Goal: Task Accomplishment & Management: Manage account settings

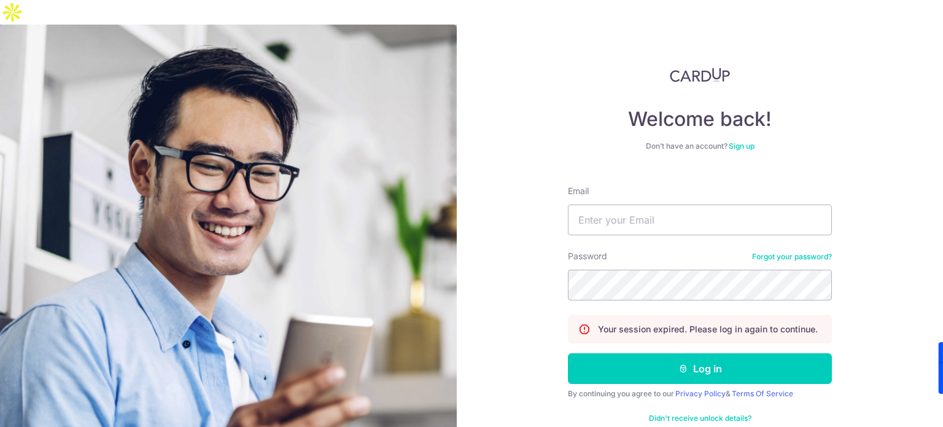
click at [656, 204] on input "Email" at bounding box center [700, 219] width 264 height 31
type input "[DOMAIN_NAME][EMAIL_ADDRESS][DOMAIN_NAME]"
click at [568, 353] on button "Log in" at bounding box center [700, 368] width 264 height 31
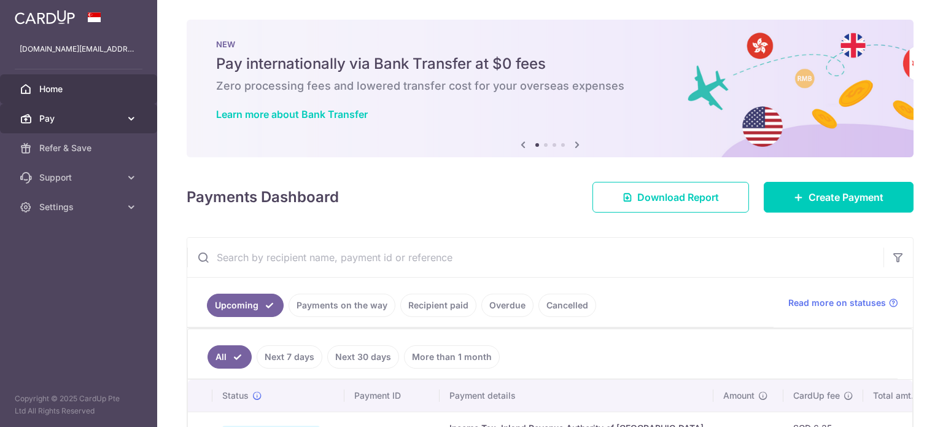
click at [90, 121] on span "Pay" at bounding box center [79, 118] width 81 height 12
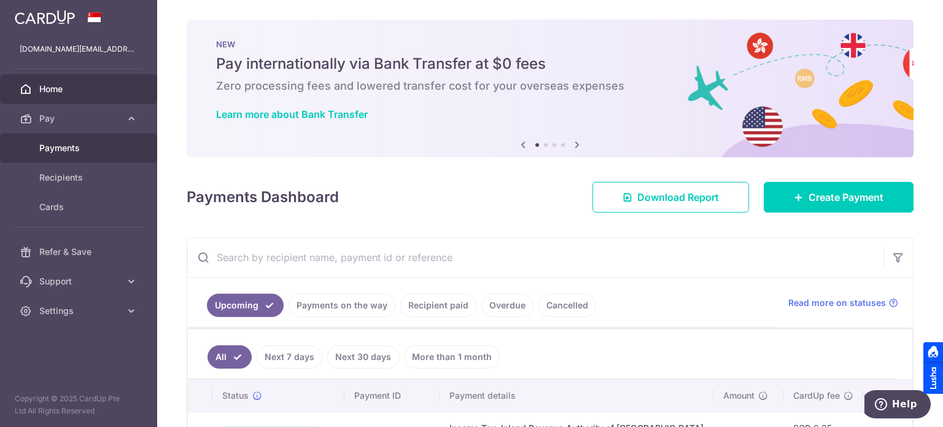
click at [106, 149] on span "Payments" at bounding box center [79, 148] width 81 height 12
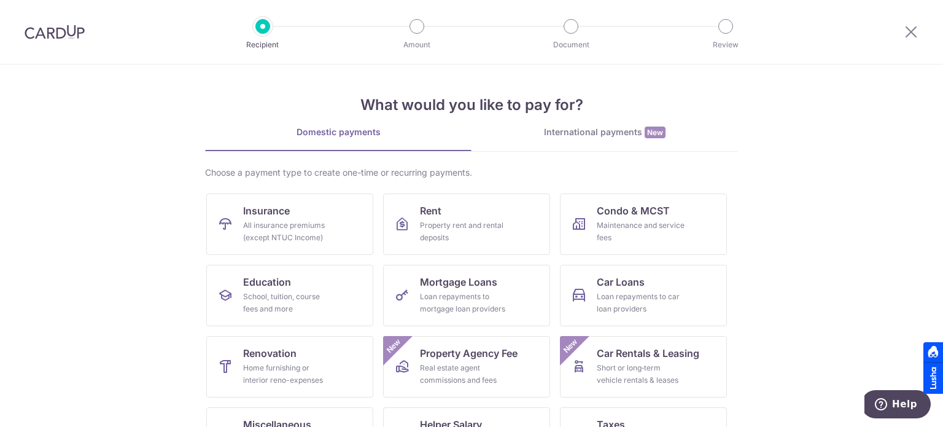
click at [65, 29] on img at bounding box center [55, 32] width 60 height 15
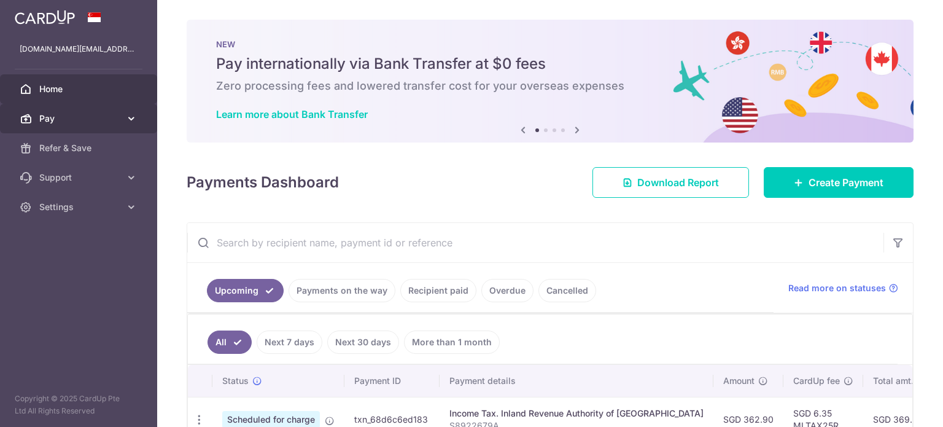
click at [87, 114] on span "Pay" at bounding box center [79, 118] width 81 height 12
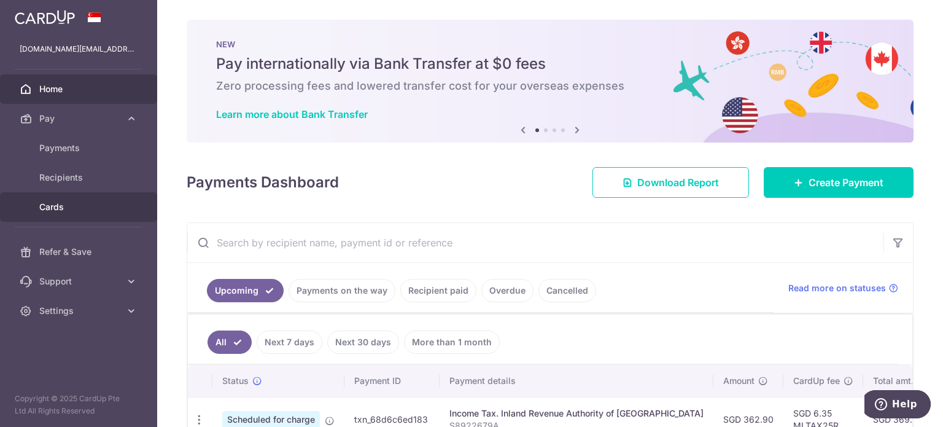
click at [66, 203] on span "Cards" at bounding box center [79, 207] width 81 height 12
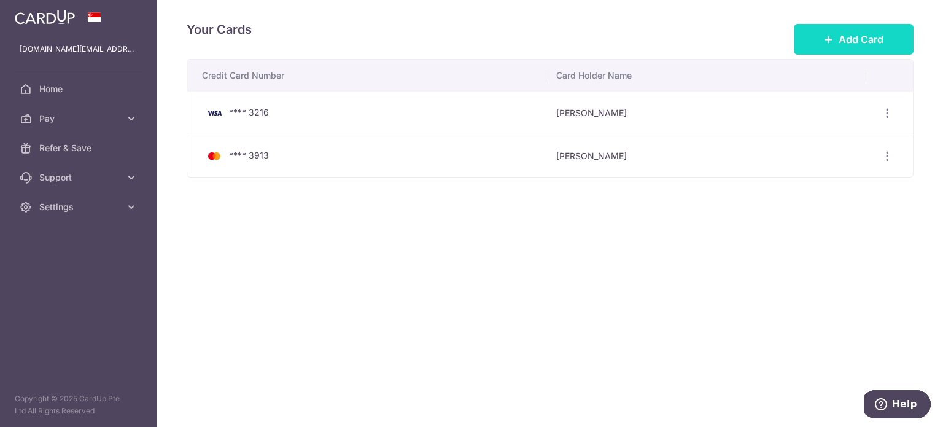
click at [853, 29] on button "Add Card" at bounding box center [854, 39] width 120 height 31
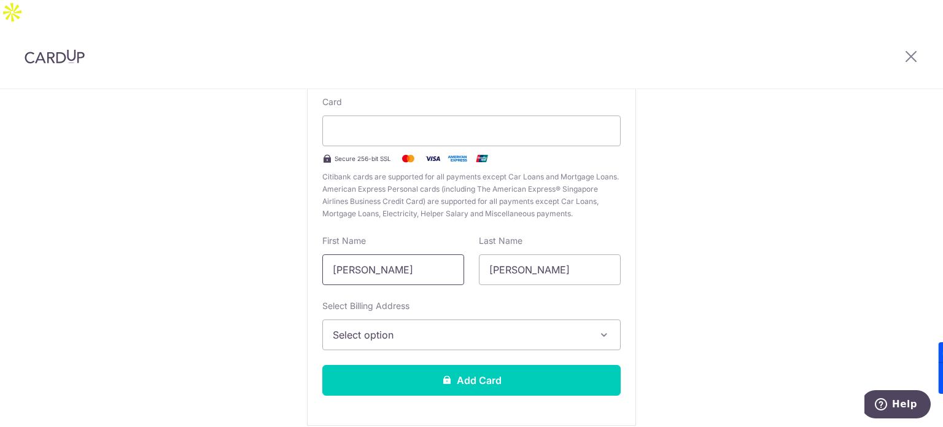
scroll to position [123, 0]
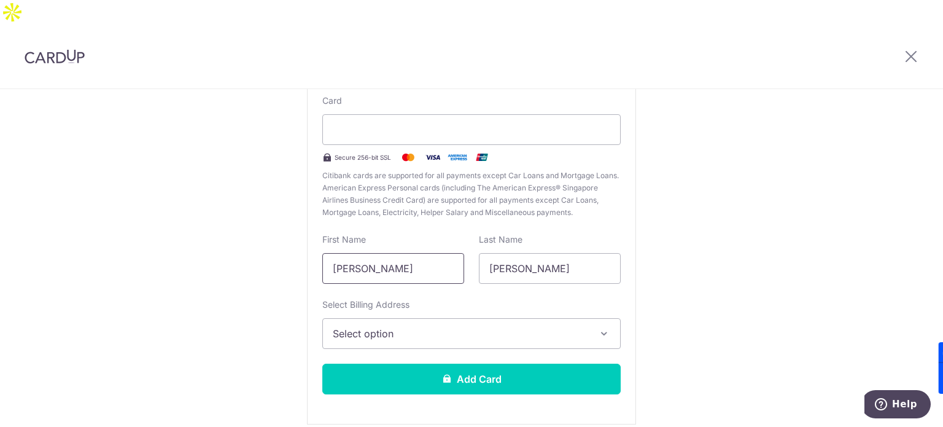
drag, startPoint x: 422, startPoint y: 245, endPoint x: 129, endPoint y: 249, distance: 292.9
click at [130, 250] on div "New Card Details New card details Card Secure 256-bit SSL Citibank cards are su…" at bounding box center [471, 224] width 943 height 516
type input "e"
type input "Edeline"
type input "Phua"
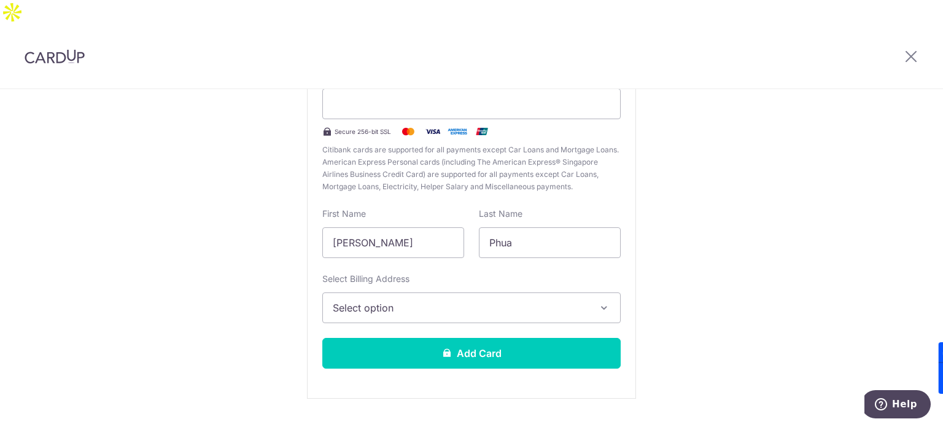
scroll to position [152, 0]
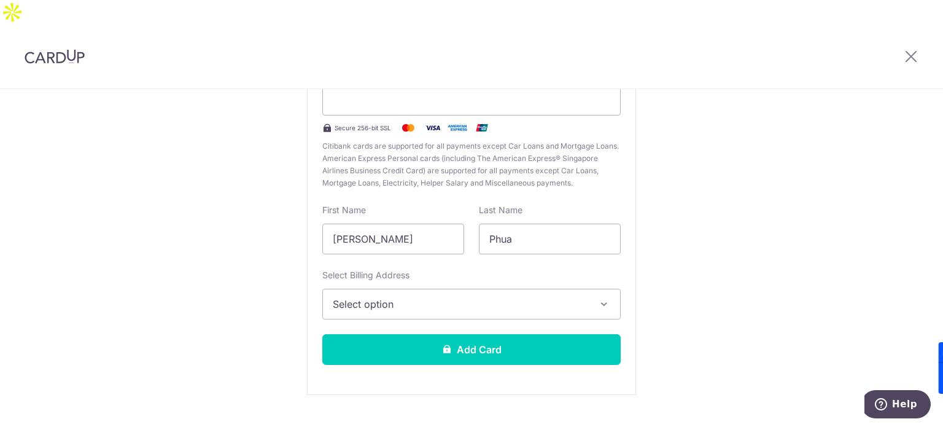
click at [427, 289] on button "Select option" at bounding box center [471, 304] width 298 height 31
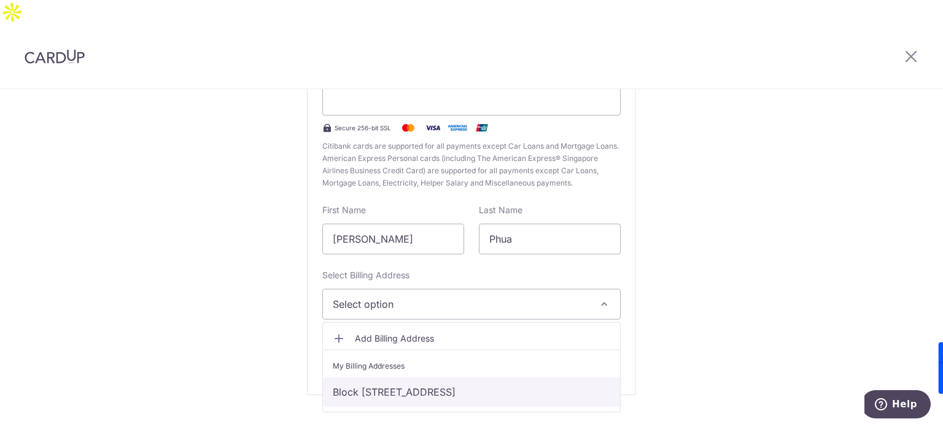
click at [410, 380] on link "Block 825 Yishun Street 81, #08-586, Singapore, Singapore-760825" at bounding box center [471, 391] width 297 height 29
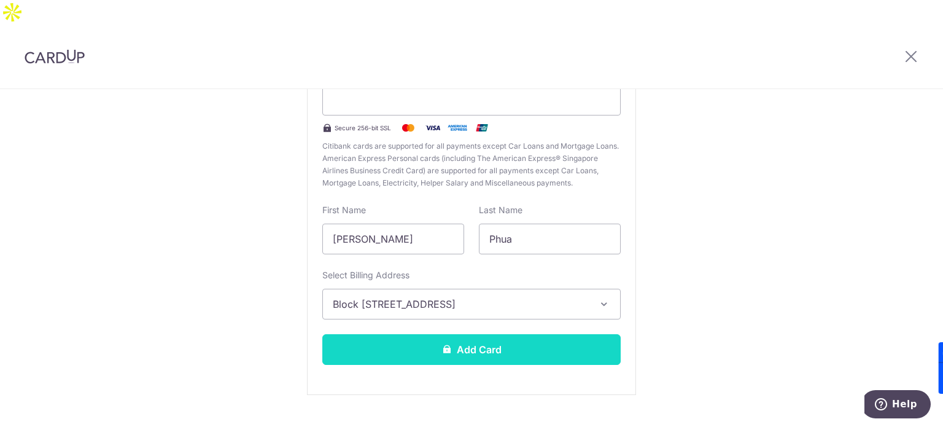
click at [432, 334] on button "Add Card" at bounding box center [471, 349] width 298 height 31
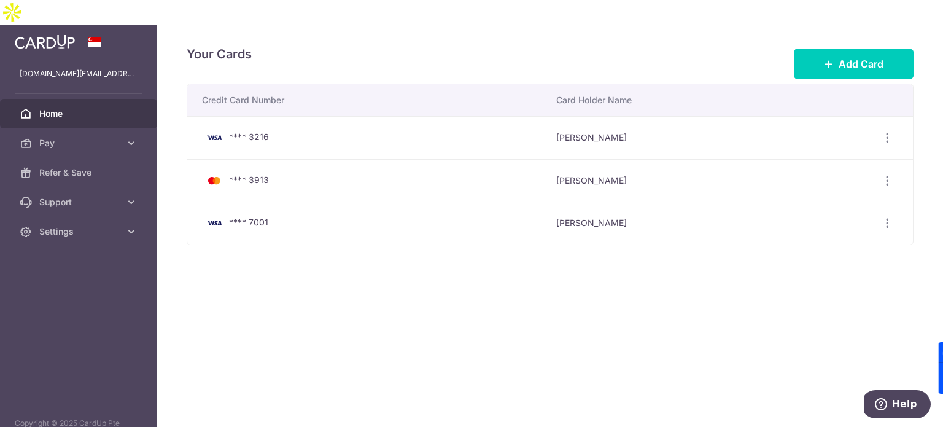
click at [68, 99] on link "Home" at bounding box center [78, 113] width 157 height 29
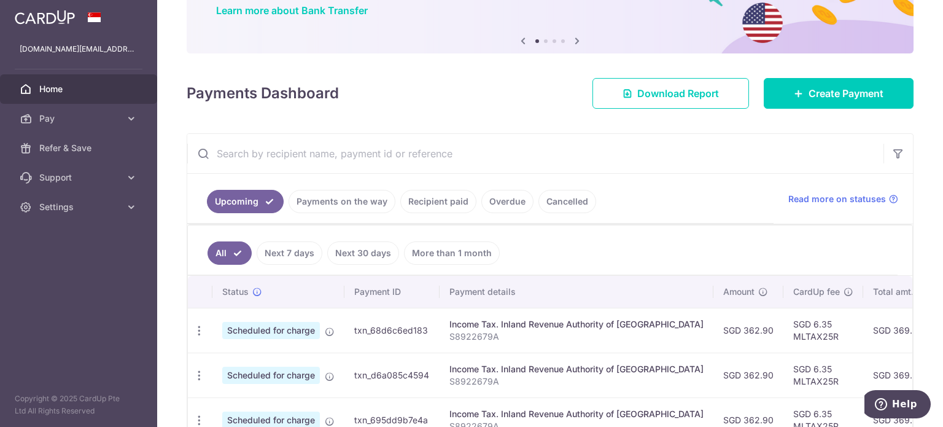
scroll to position [111, 0]
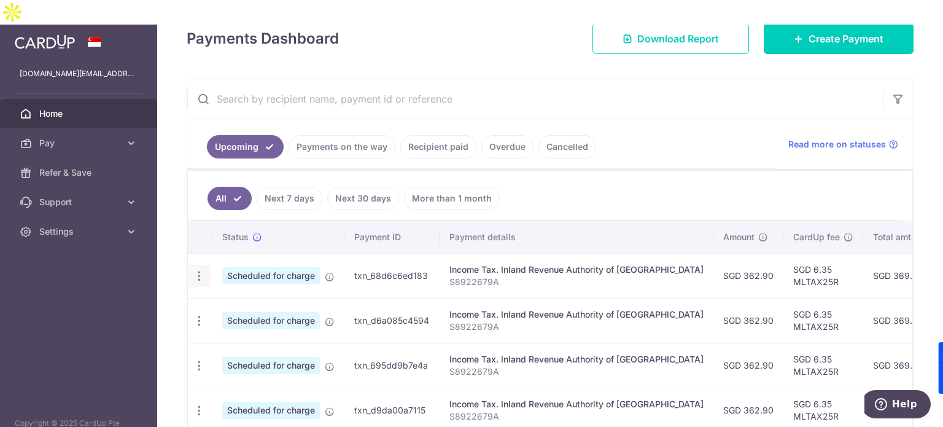
click at [200, 270] on icon "button" at bounding box center [199, 276] width 13 height 13
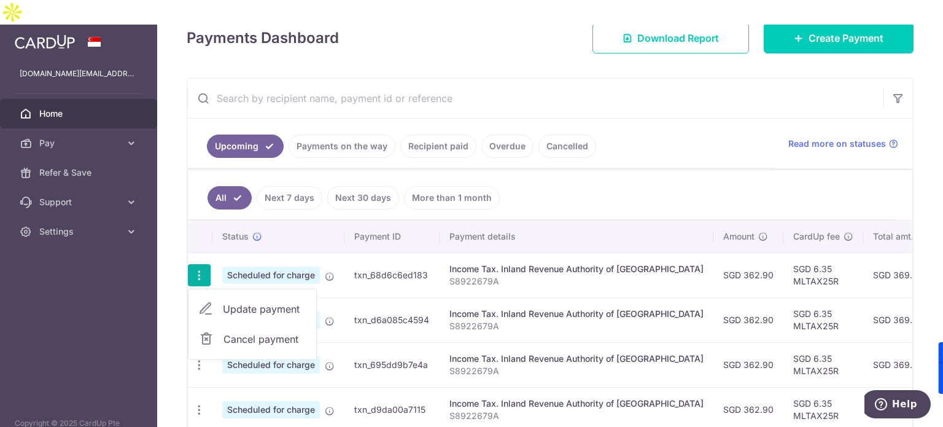
click at [251, 301] on span "Update payment" at bounding box center [265, 308] width 84 height 15
radio input "true"
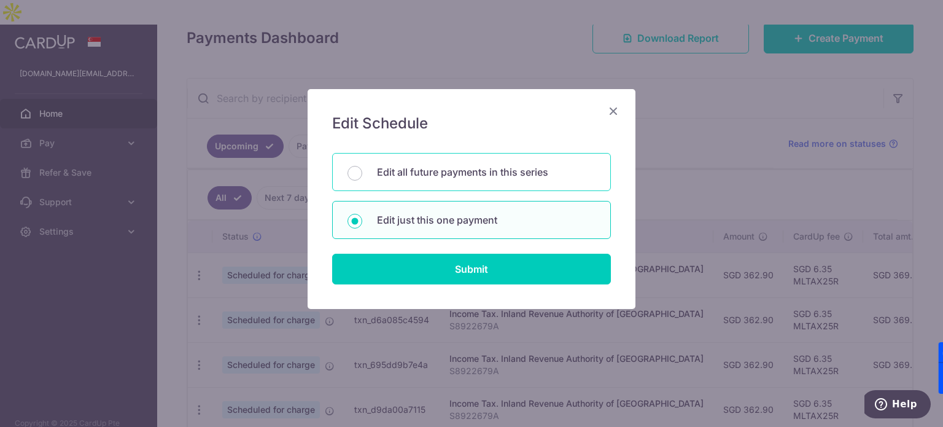
click at [478, 181] on div "Edit all future payments in this series" at bounding box center [471, 172] width 279 height 38
radio input "true"
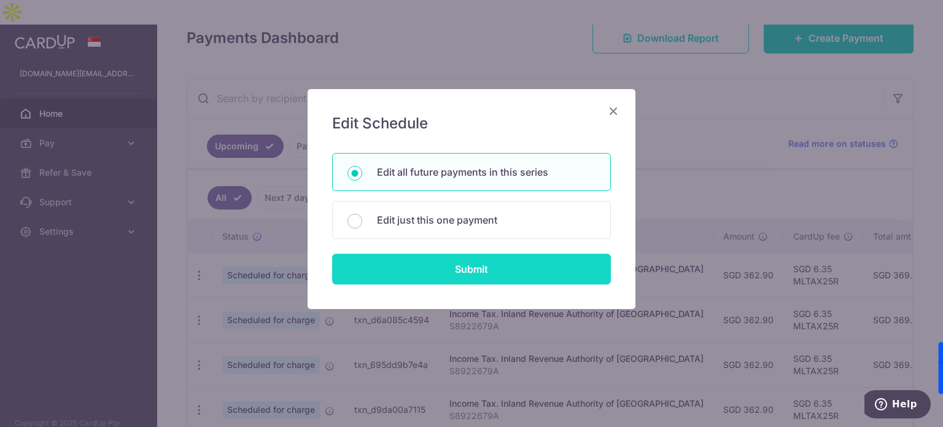
click at [470, 263] on input "Submit" at bounding box center [471, 269] width 279 height 31
radio input "true"
type input "362.90"
type input "S8922679A"
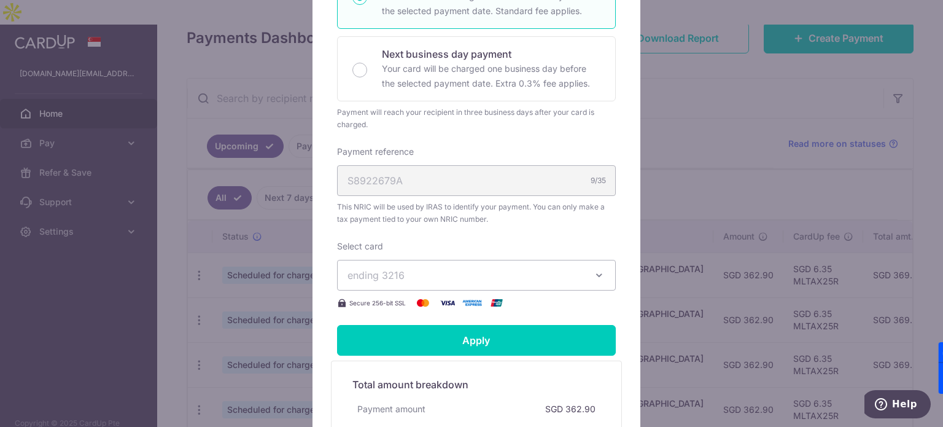
scroll to position [306, 0]
click at [503, 282] on button "ending 3216" at bounding box center [476, 274] width 279 height 31
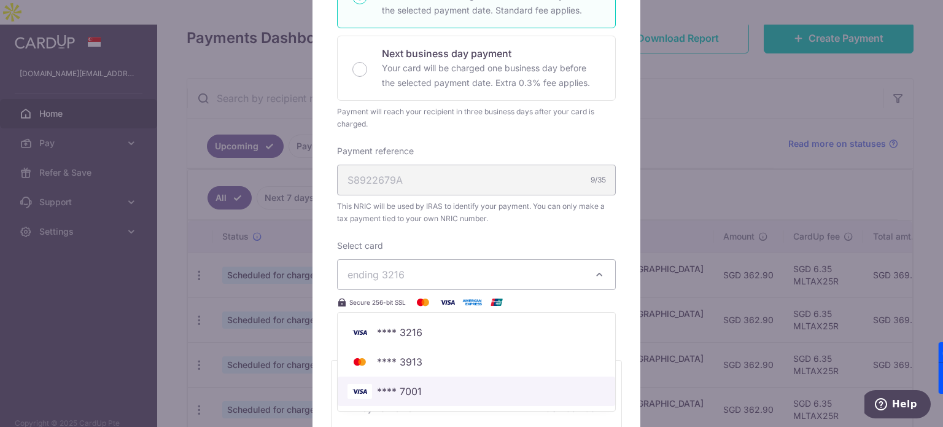
click at [410, 389] on span "**** 7001" at bounding box center [399, 391] width 45 height 15
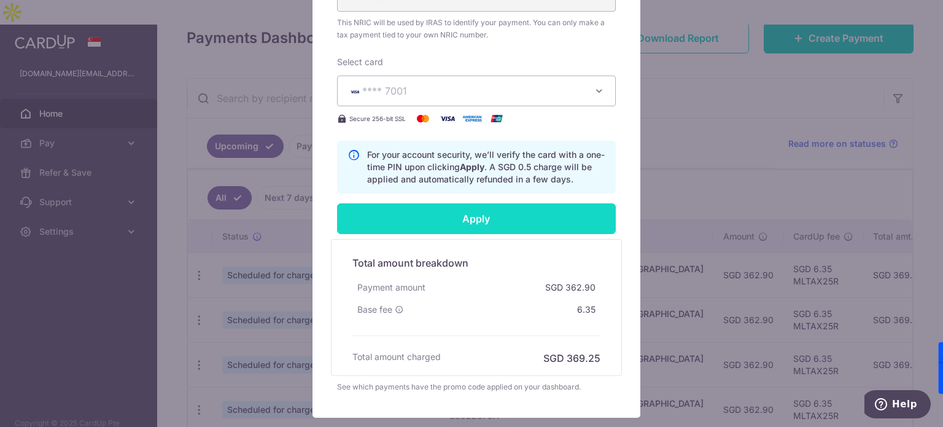
scroll to position [491, 0]
click at [508, 223] on input "Apply" at bounding box center [476, 218] width 279 height 31
click at [499, 203] on input "Apply" at bounding box center [476, 218] width 279 height 31
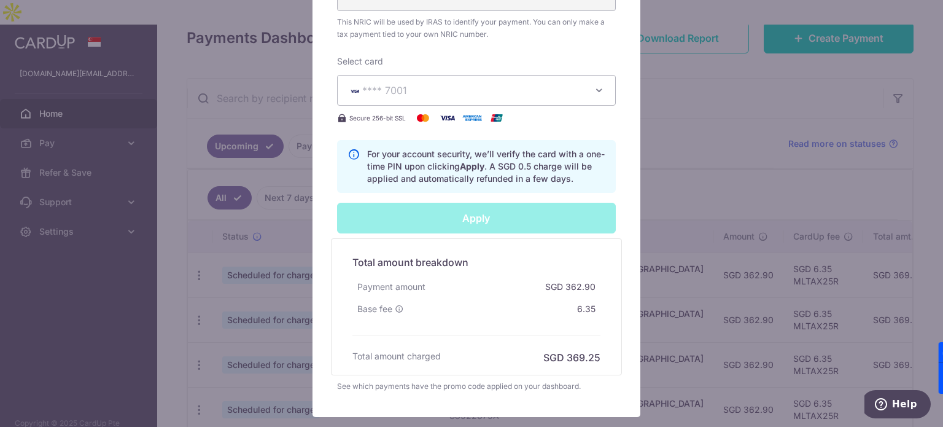
type input "Successfully Applied"
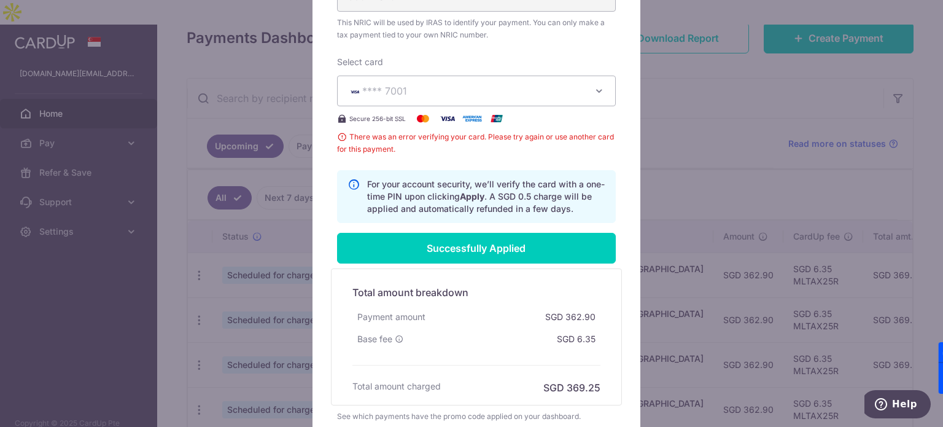
click at [648, 111] on div "Edit payment By clicking apply, you will make changes to all 6 payments to Inla…" at bounding box center [471, 213] width 943 height 427
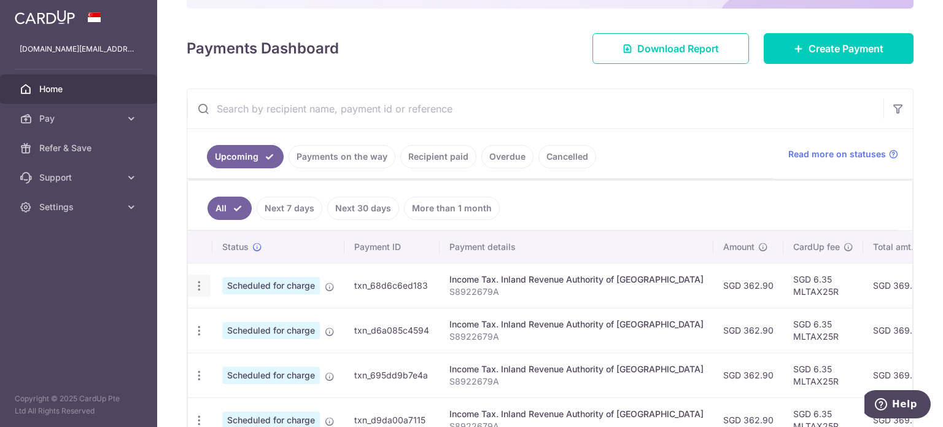
click at [201, 279] on icon "button" at bounding box center [199, 285] width 13 height 13
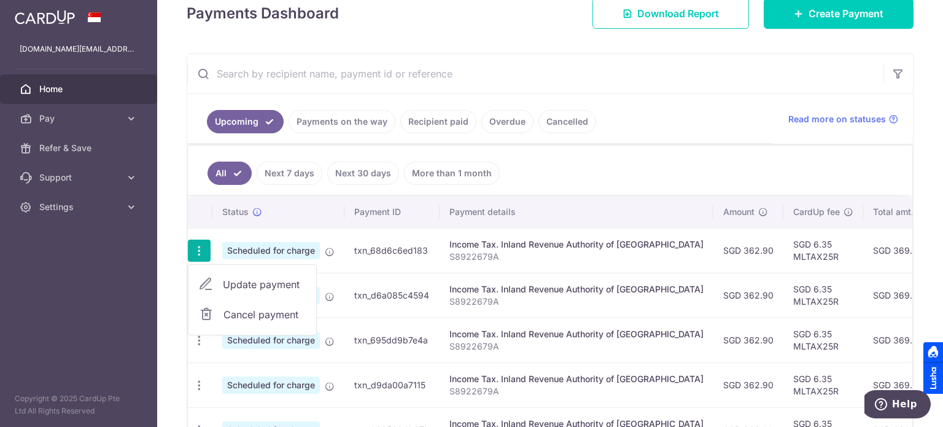
scroll to position [184, 0]
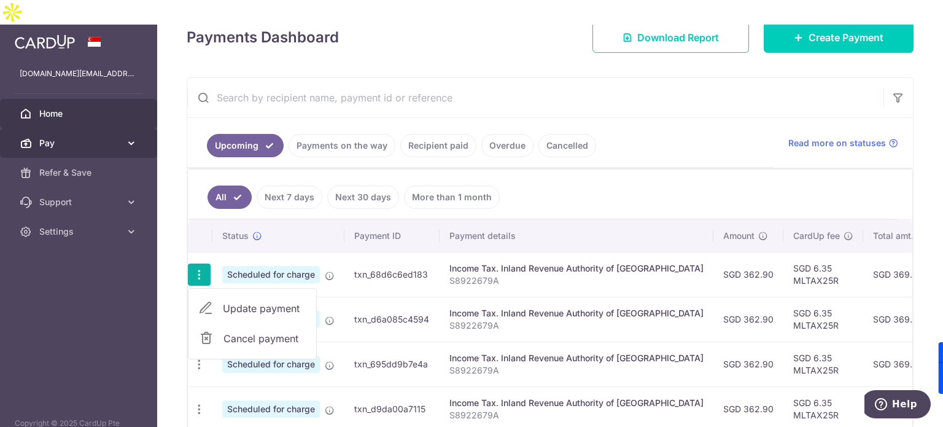
click at [113, 137] on span "Pay" at bounding box center [79, 143] width 81 height 12
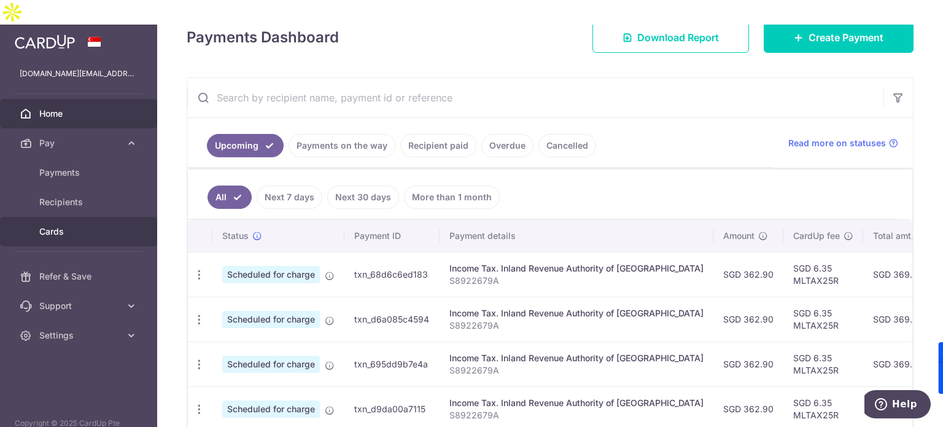
click at [114, 225] on span "Cards" at bounding box center [79, 231] width 81 height 12
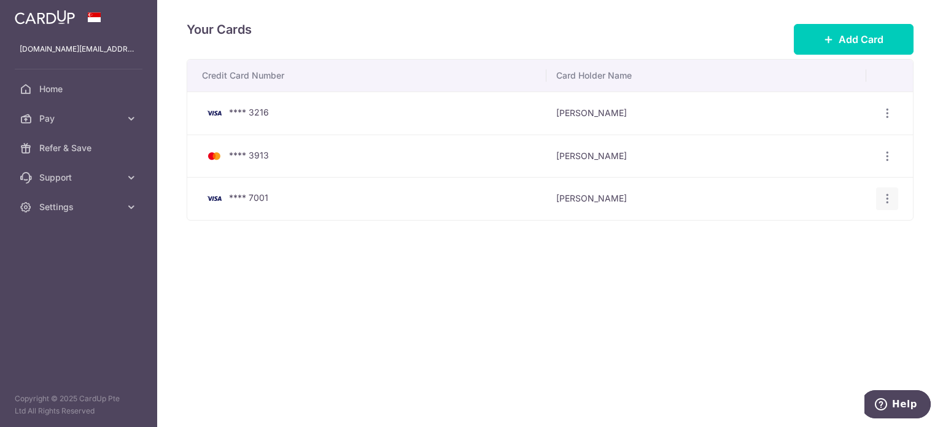
click at [895, 189] on div "View/Edit Delete" at bounding box center [887, 198] width 23 height 23
click at [895, 191] on div "View/Edit Delete" at bounding box center [887, 198] width 23 height 23
click at [887, 196] on icon "button" at bounding box center [887, 198] width 13 height 13
click at [840, 225] on span "View/Edit" at bounding box center [846, 232] width 84 height 15
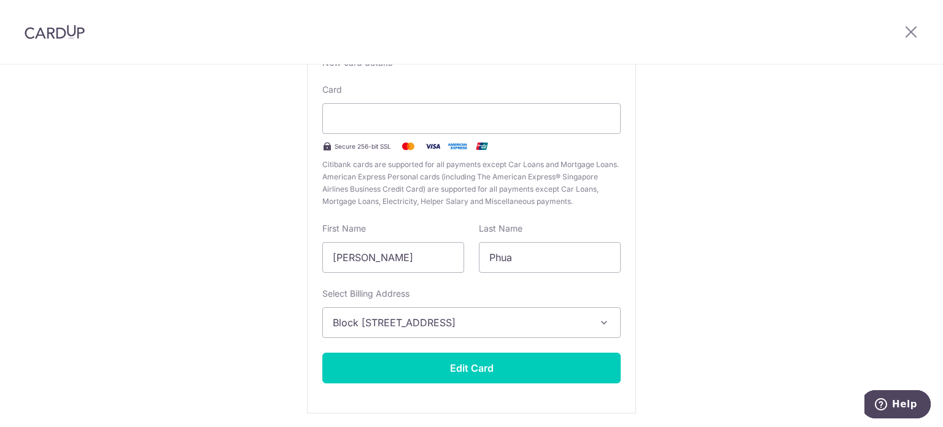
scroll to position [152, 0]
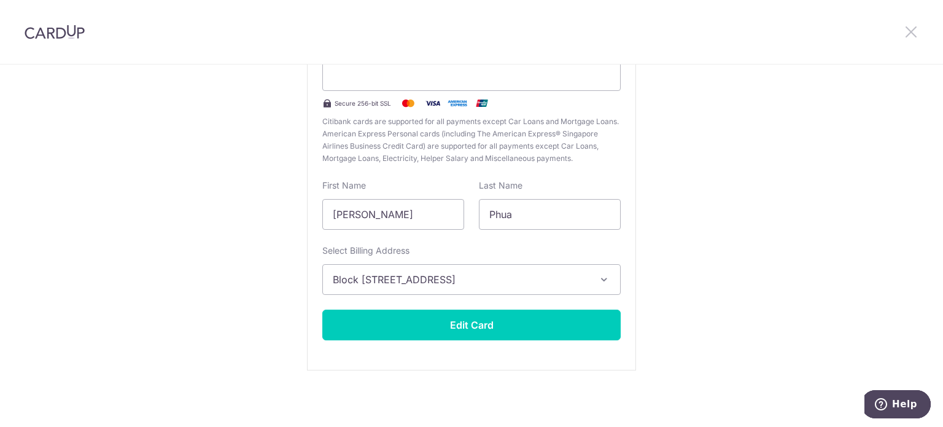
click at [909, 34] on icon at bounding box center [911, 31] width 15 height 15
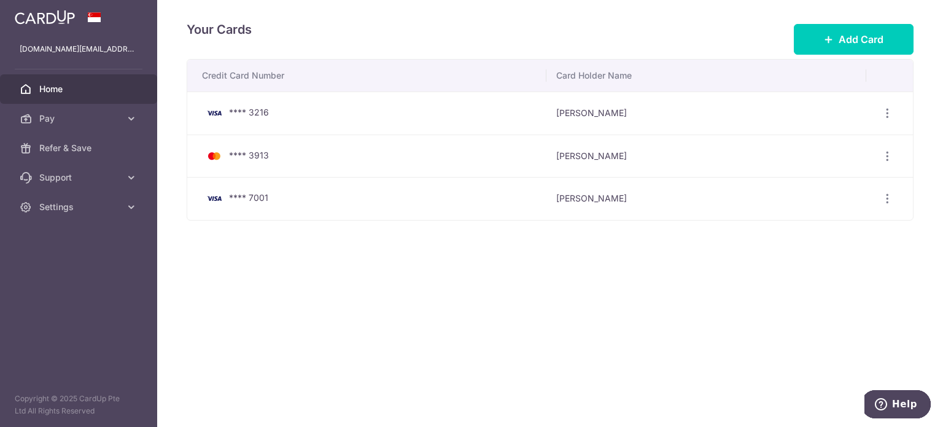
click at [101, 94] on span "Home" at bounding box center [79, 89] width 81 height 12
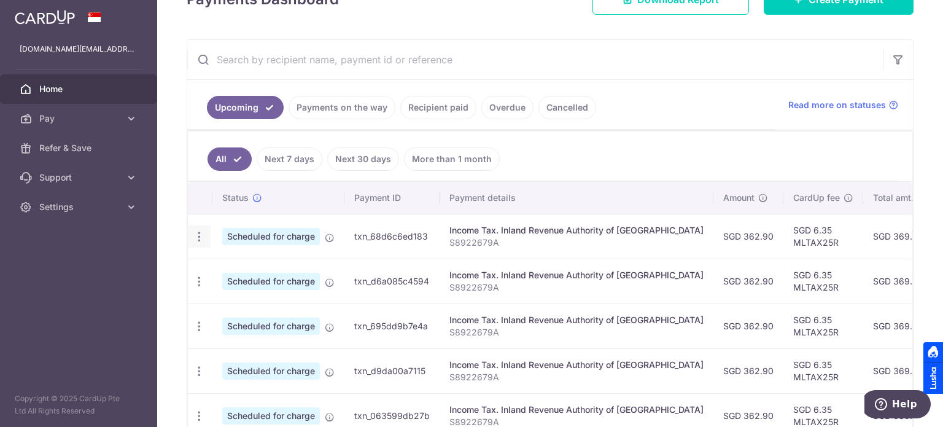
click at [200, 231] on icon "button" at bounding box center [199, 236] width 13 height 13
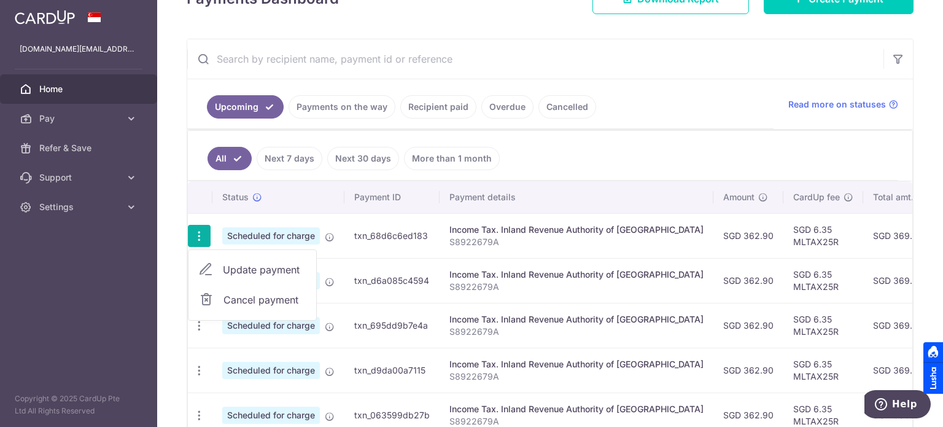
scroll to position [199, 0]
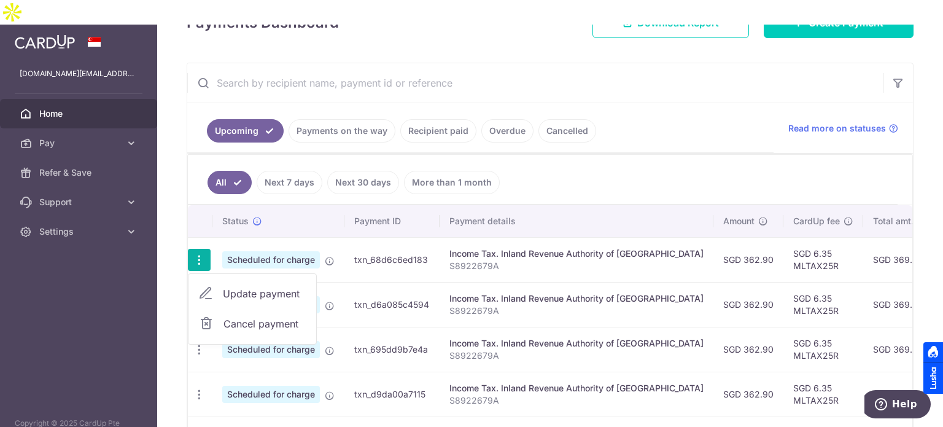
click at [219, 279] on link "Update payment" at bounding box center [252, 293] width 128 height 29
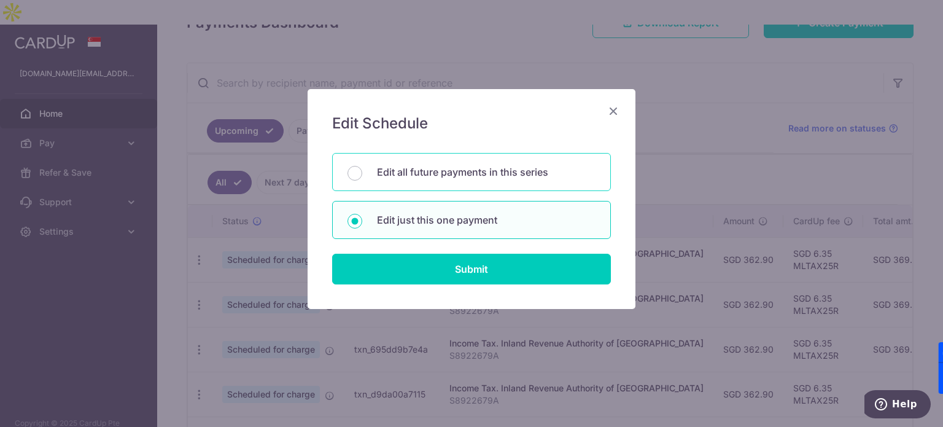
click at [570, 174] on p "Edit all future payments in this series" at bounding box center [486, 172] width 219 height 15
click at [362, 174] on input "Edit all future payments in this series" at bounding box center [355, 173] width 15 height 15
radio input "true"
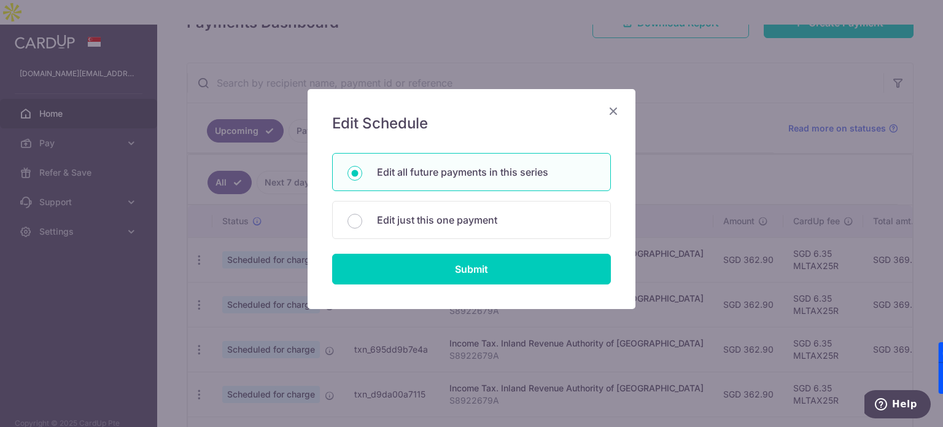
click at [496, 306] on div "Edit Schedule You will be editing all 6 payments to Inland Revenue Authority of…" at bounding box center [472, 199] width 328 height 220
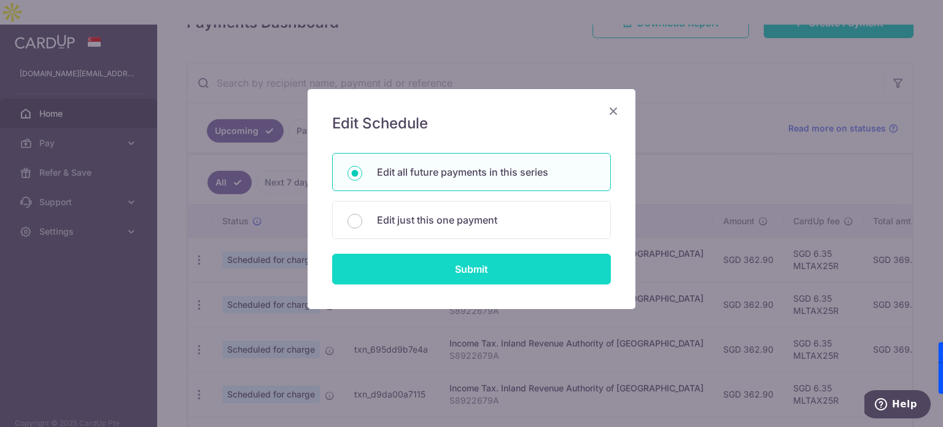
click at [501, 282] on input "Submit" at bounding box center [471, 269] width 279 height 31
radio input "true"
type input "362.90"
type input "S8922679A"
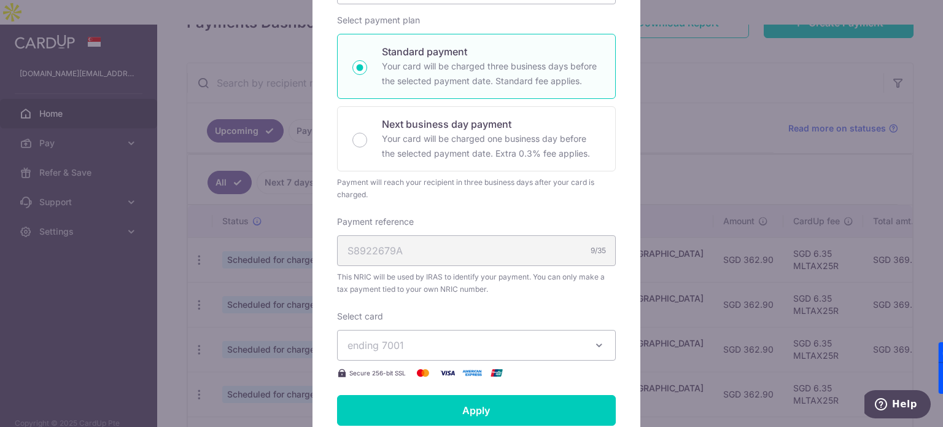
click at [454, 349] on span "ending 7001" at bounding box center [466, 345] width 236 height 15
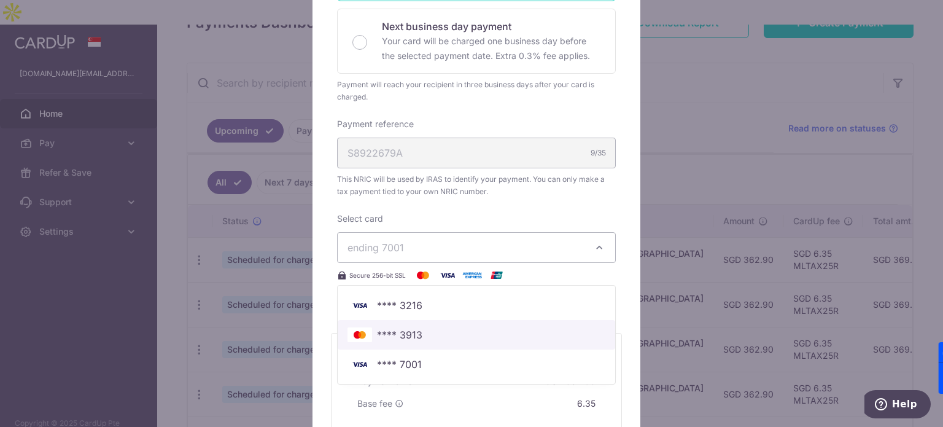
click at [400, 344] on link "**** 3913" at bounding box center [477, 334] width 278 height 29
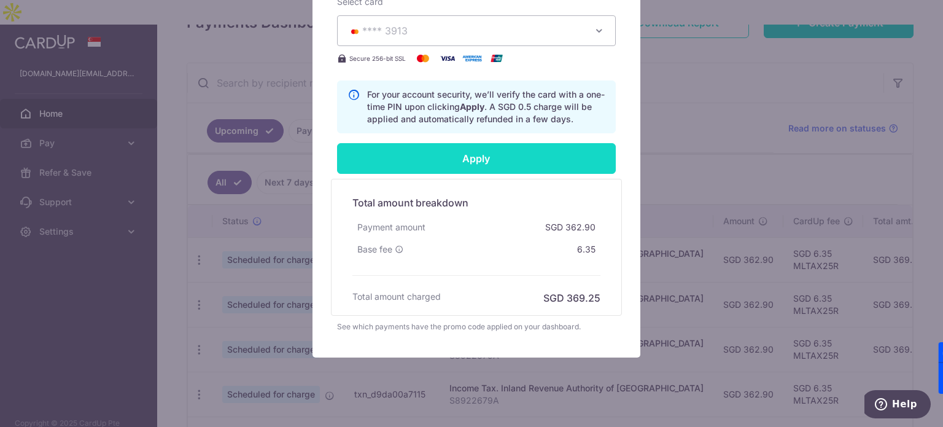
scroll to position [551, 0]
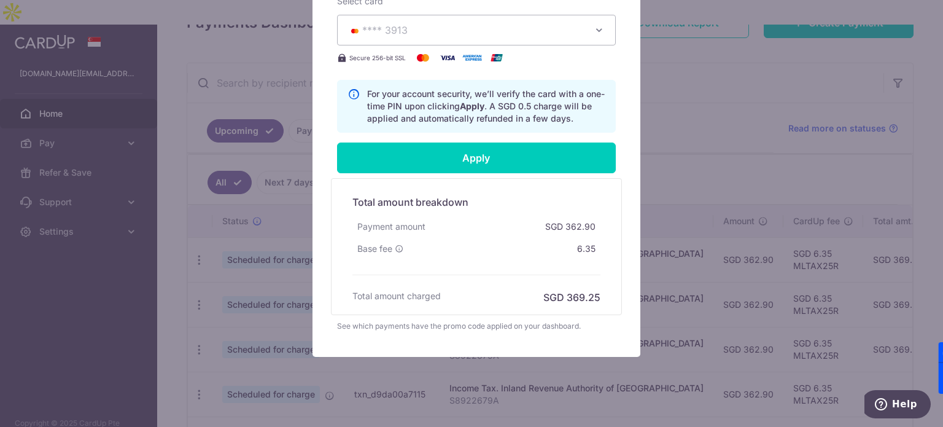
click at [521, 37] on button "**** 3913" at bounding box center [476, 30] width 279 height 31
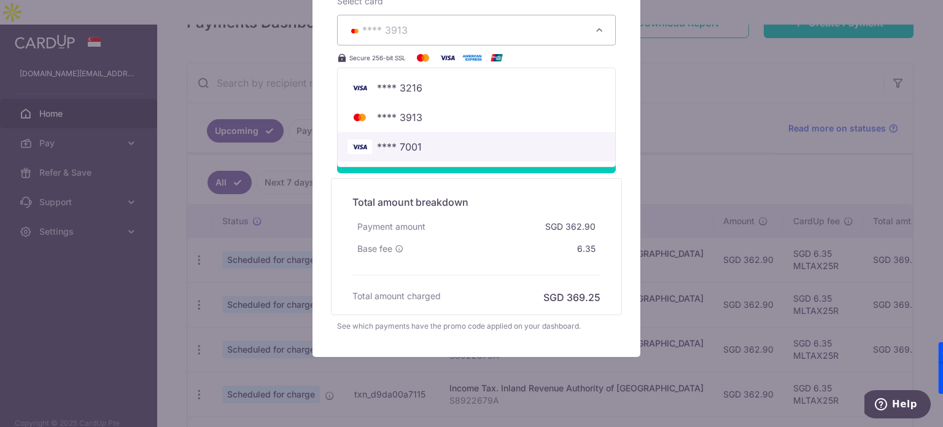
click at [469, 149] on span "**** 7001" at bounding box center [477, 146] width 258 height 15
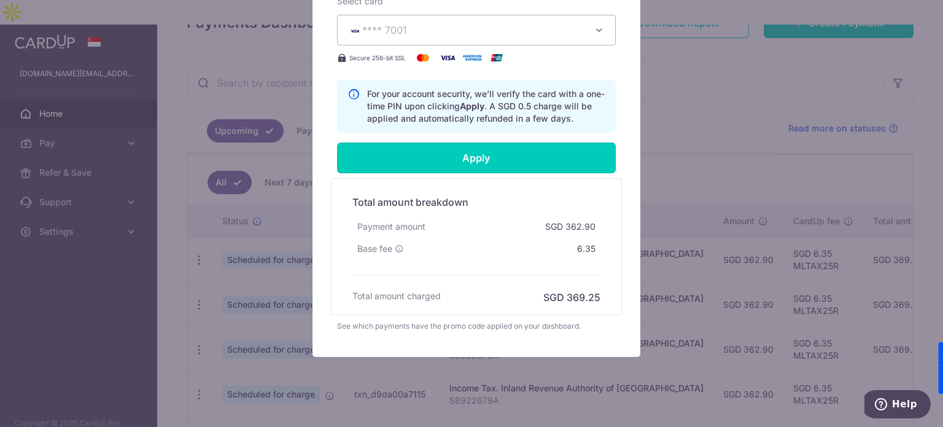
click at [474, 149] on input "Apply" at bounding box center [476, 157] width 279 height 31
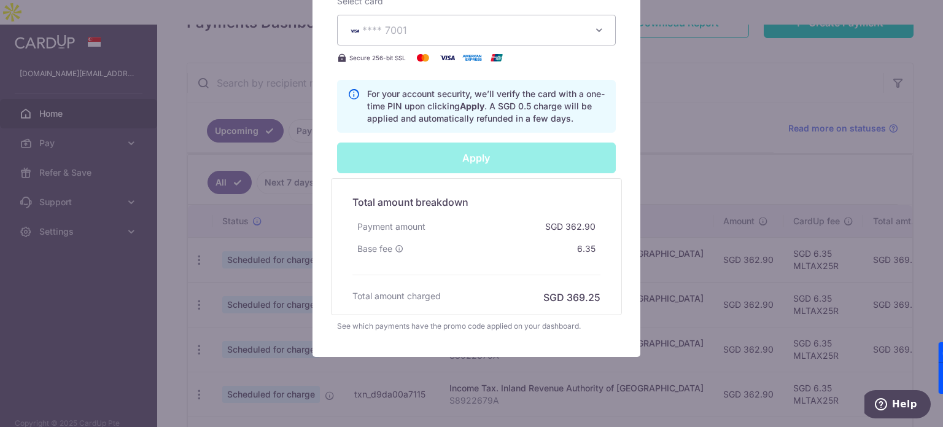
type input "Successfully Applied"
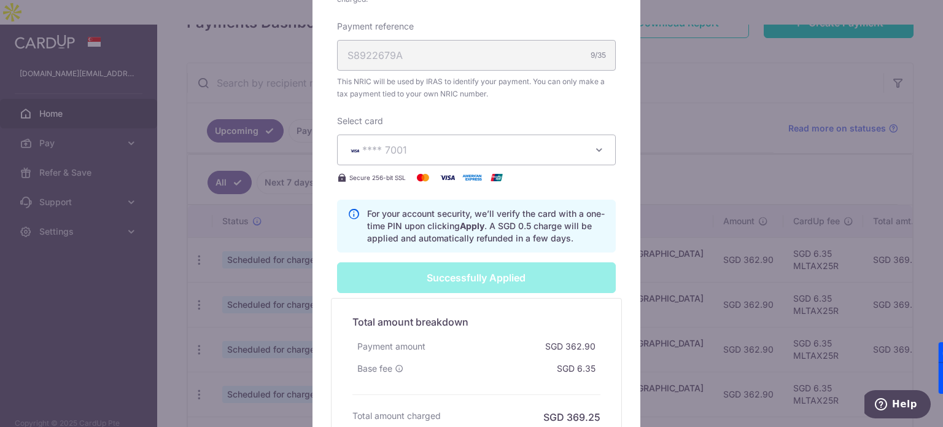
scroll to position [472, 0]
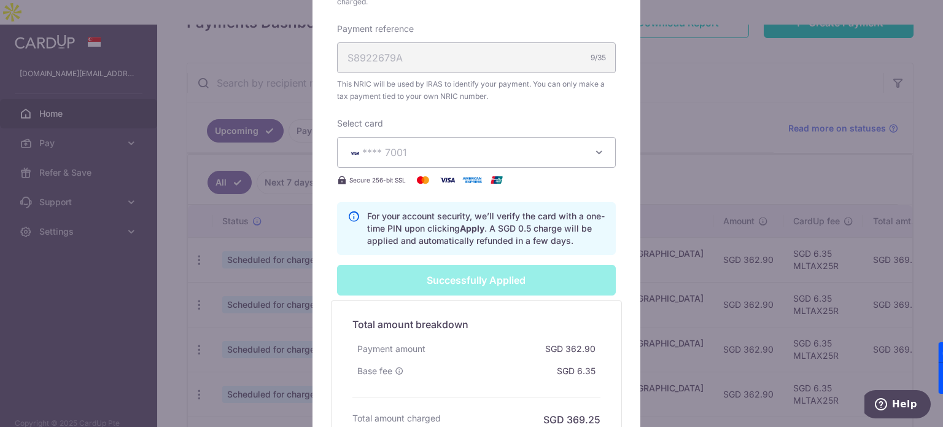
click at [567, 145] on span "**** 7001" at bounding box center [466, 152] width 236 height 15
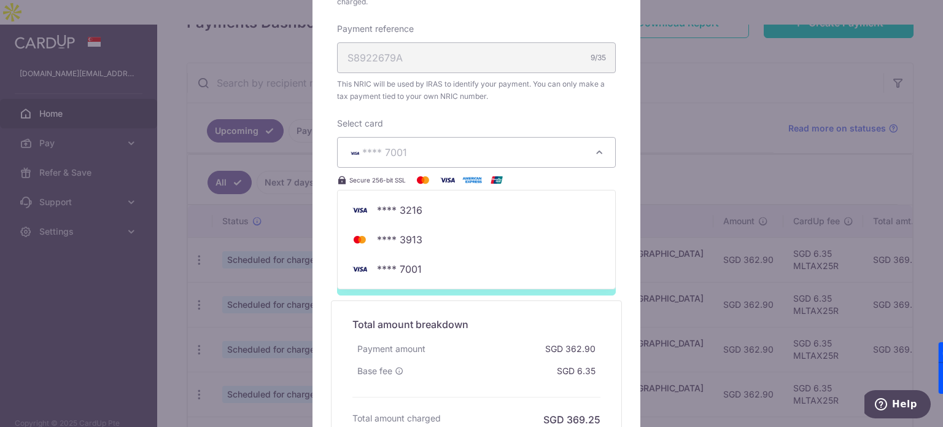
click at [613, 115] on div "Edit payment By clicking apply, you will make changes to all 6 payments to Inla…" at bounding box center [477, 47] width 328 height 861
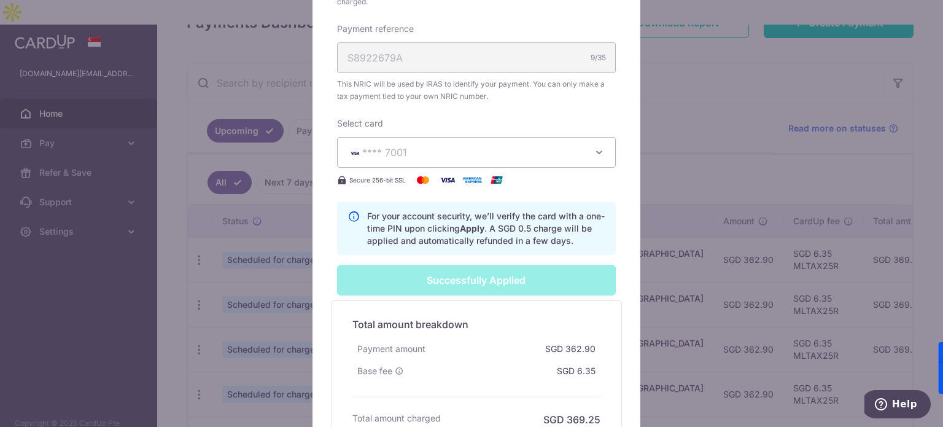
click at [656, 107] on div "Edit payment By clicking apply, you will make changes to all 6 payments to Inla…" at bounding box center [471, 213] width 943 height 427
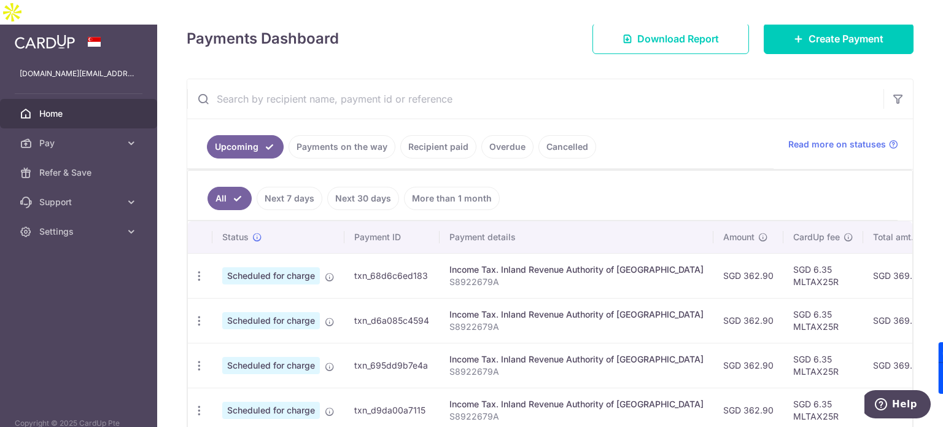
scroll to position [184, 0]
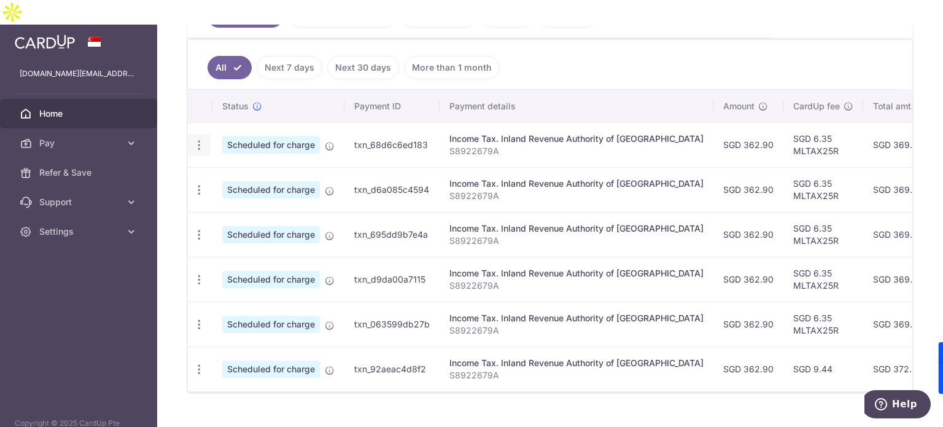
click at [201, 134] on div "Update payment Cancel payment" at bounding box center [199, 145] width 23 height 23
click at [201, 139] on icon "button" at bounding box center [199, 145] width 13 height 13
click at [290, 171] on span "Update payment" at bounding box center [265, 178] width 84 height 15
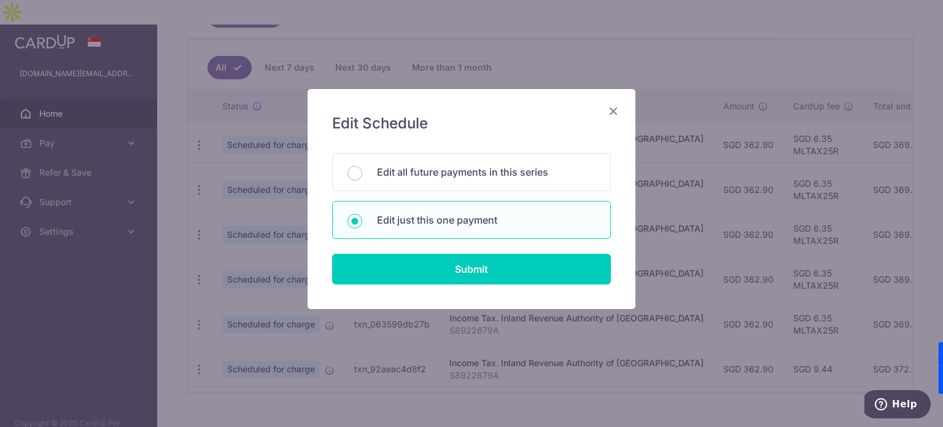
click at [462, 176] on p "Edit all future payments in this series" at bounding box center [486, 172] width 219 height 15
click at [362, 176] on input "Edit all future payments in this series" at bounding box center [355, 173] width 15 height 15
radio input "true"
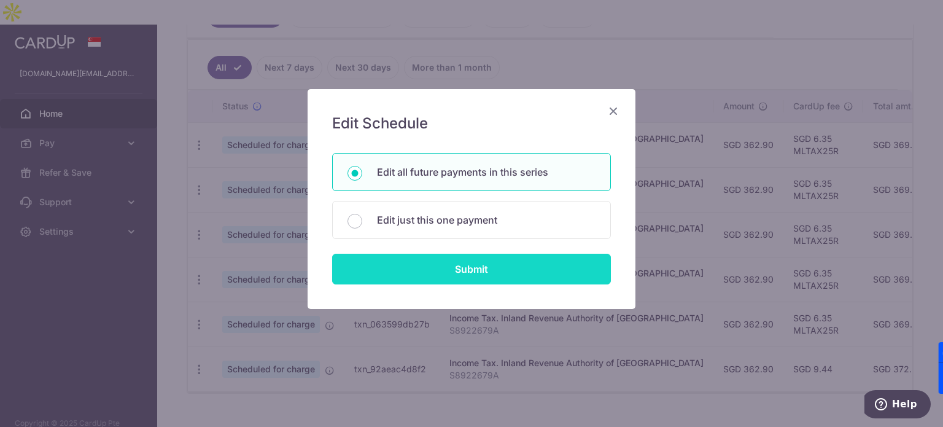
click at [422, 271] on input "Submit" at bounding box center [471, 269] width 279 height 31
radio input "true"
type input "362.90"
type input "S8922679A"
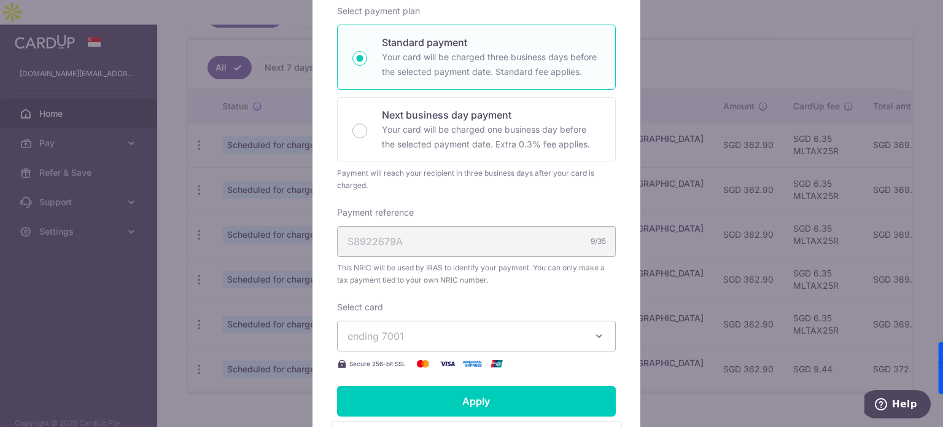
scroll to position [246, 0]
click at [473, 331] on span "ending 7001" at bounding box center [466, 335] width 236 height 15
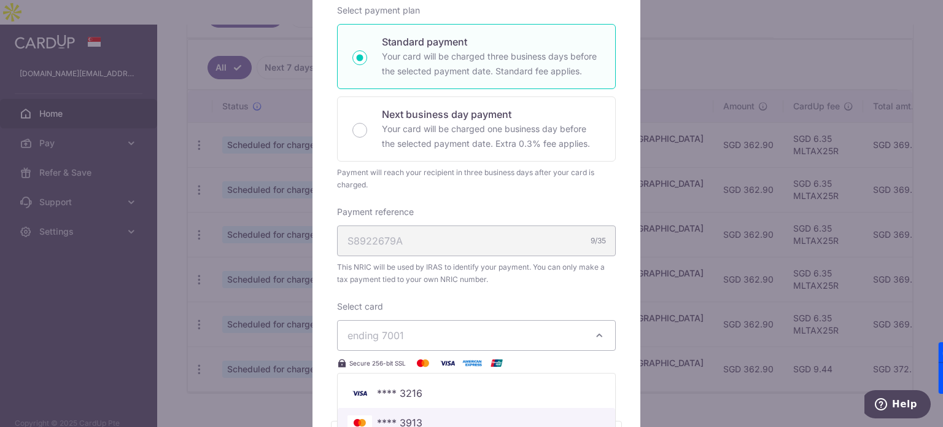
drag, startPoint x: 434, startPoint y: 414, endPoint x: 438, endPoint y: 408, distance: 8.0
click at [433, 415] on span "**** 3913" at bounding box center [477, 422] width 258 height 15
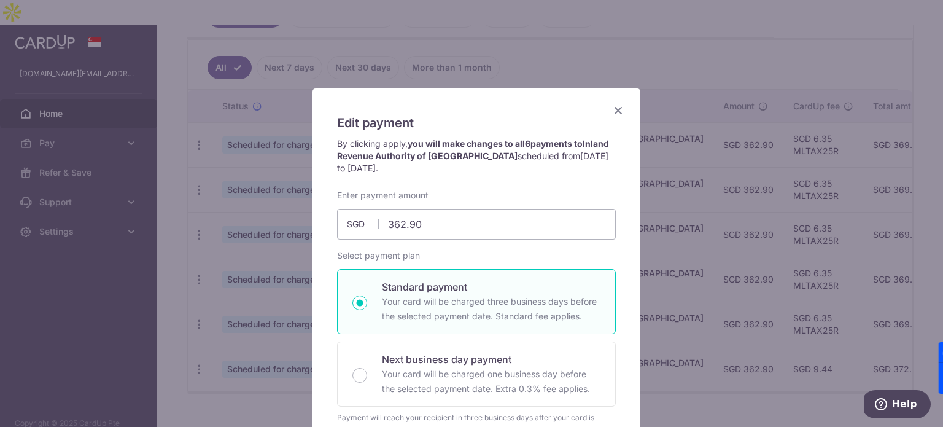
scroll to position [0, 0]
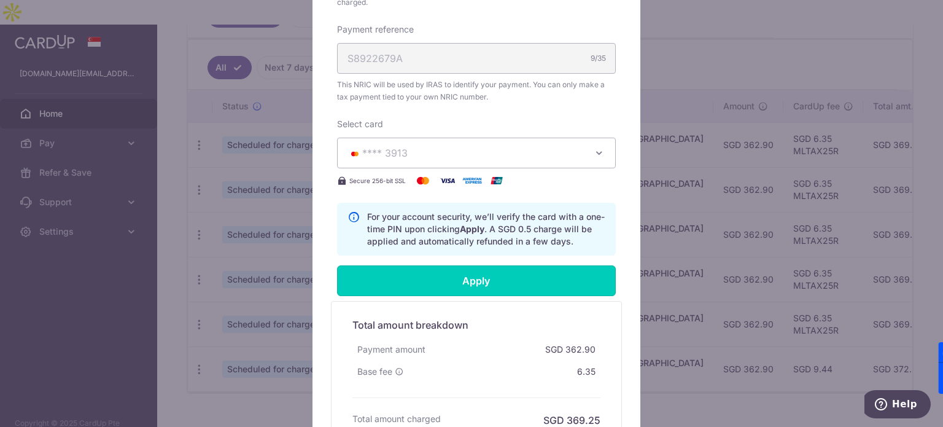
click at [494, 282] on input "Apply" at bounding box center [476, 280] width 279 height 31
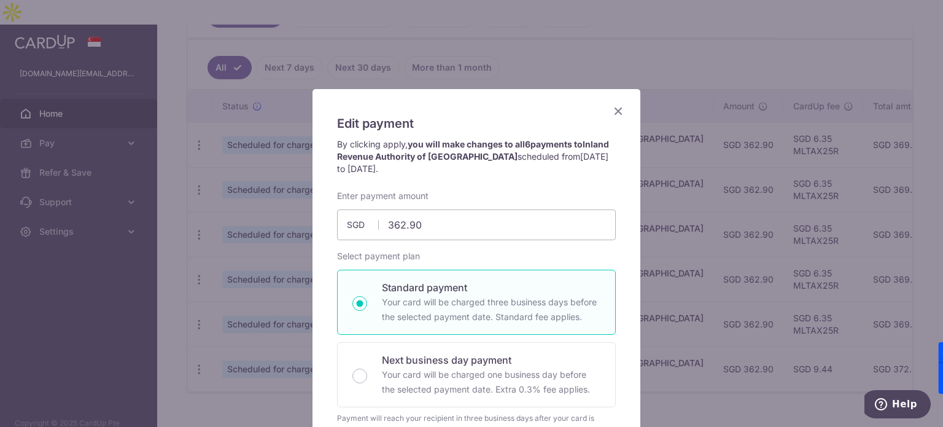
click at [613, 107] on icon "Close" at bounding box center [618, 110] width 15 height 15
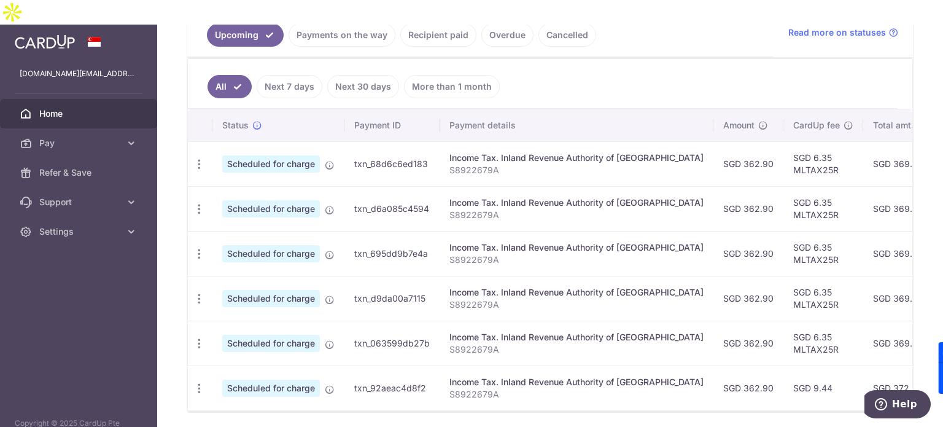
scroll to position [317, 0]
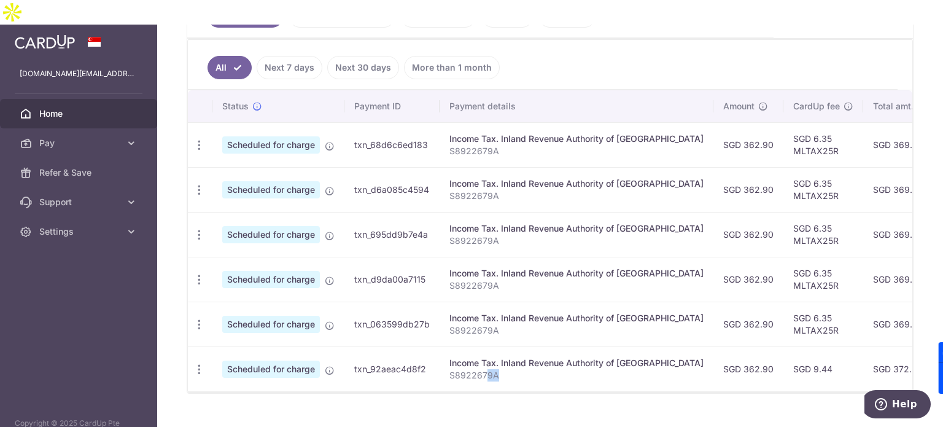
drag, startPoint x: 484, startPoint y: 358, endPoint x: 554, endPoint y: 360, distance: 70.0
click at [554, 360] on div "Status Payment ID Payment details Amount CardUp fee Total amt. Charge date Due …" at bounding box center [550, 240] width 725 height 301
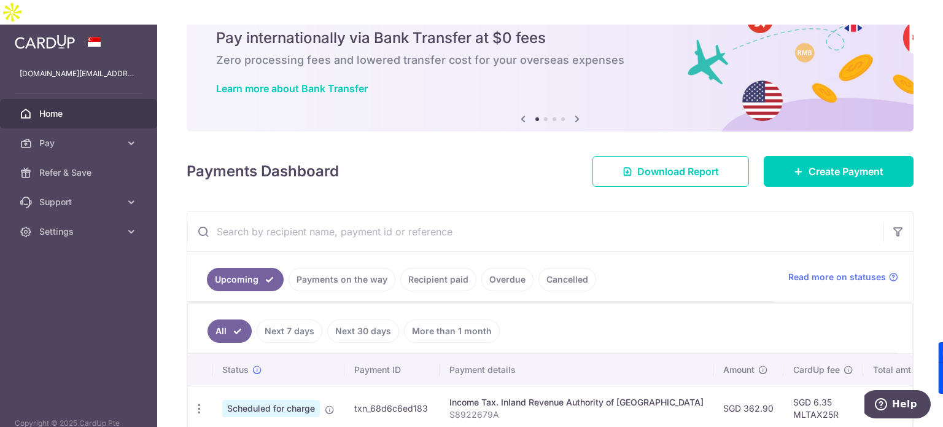
scroll to position [52, 0]
